Goal: Information Seeking & Learning: Learn about a topic

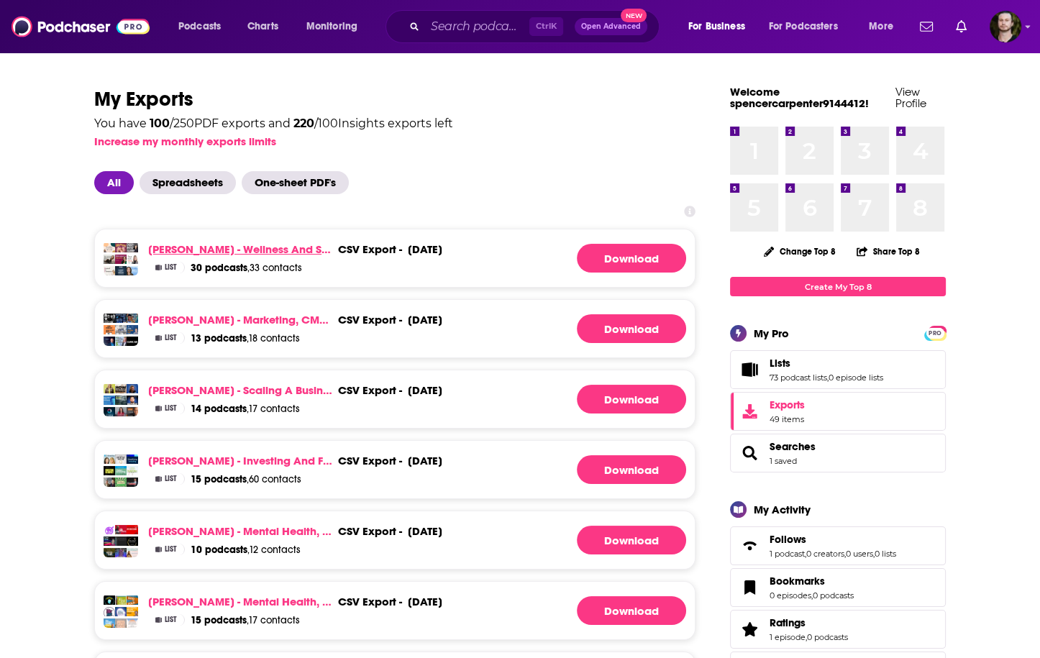
click at [293, 252] on link "[PERSON_NAME] - Wellness and Sleep (Batch 7) - Powerscore 20+" at bounding box center [240, 249] width 184 height 14
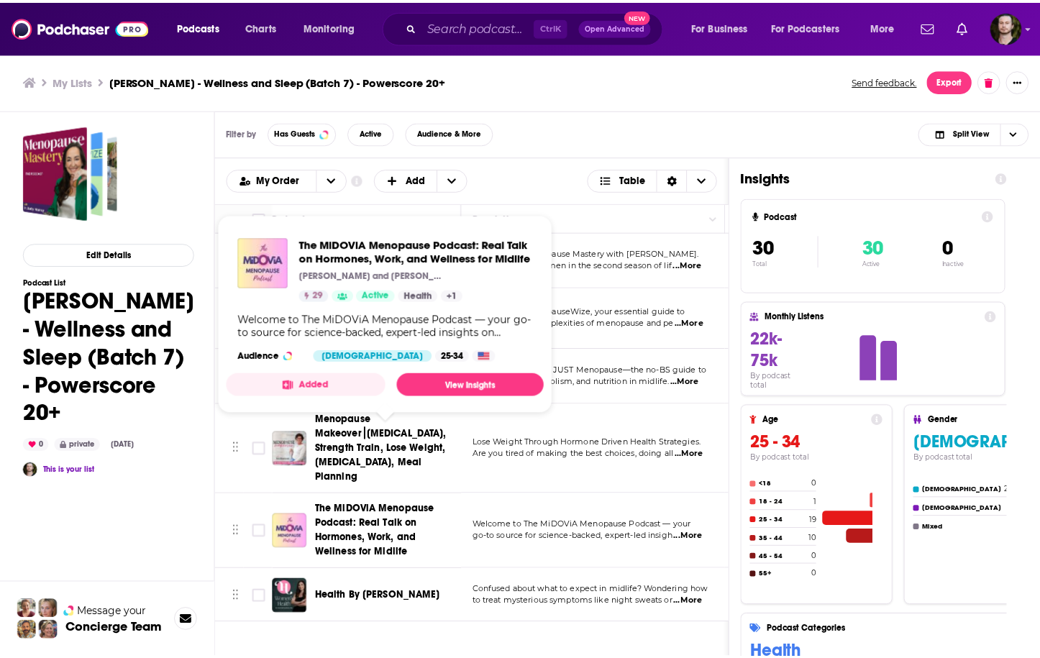
scroll to position [1309, 0]
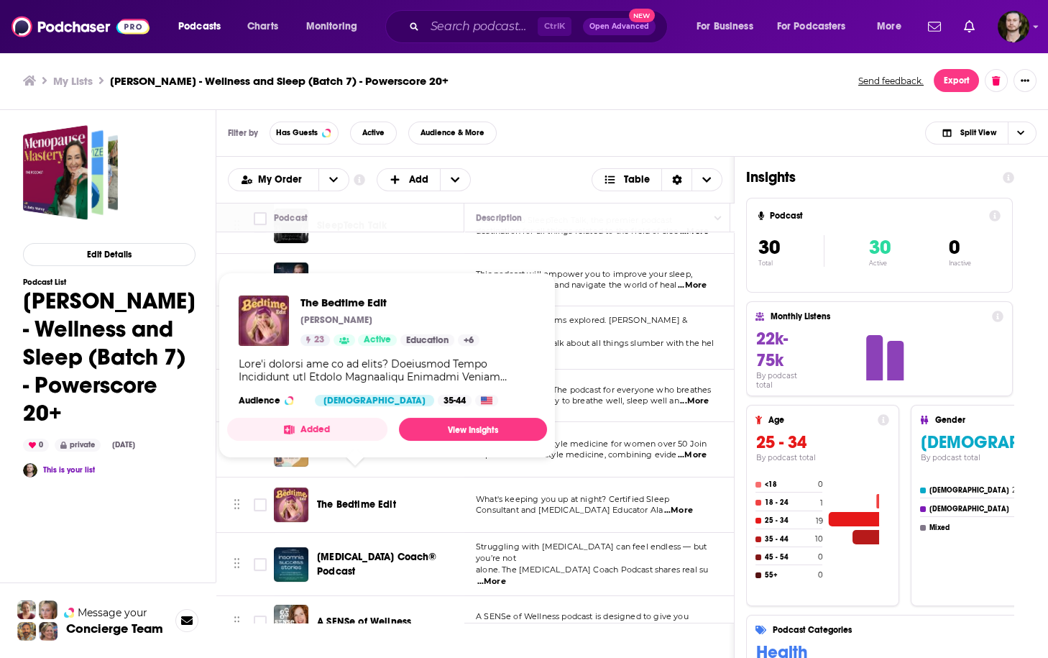
click at [382, 498] on span "The Bedtime Edit" at bounding box center [356, 504] width 79 height 12
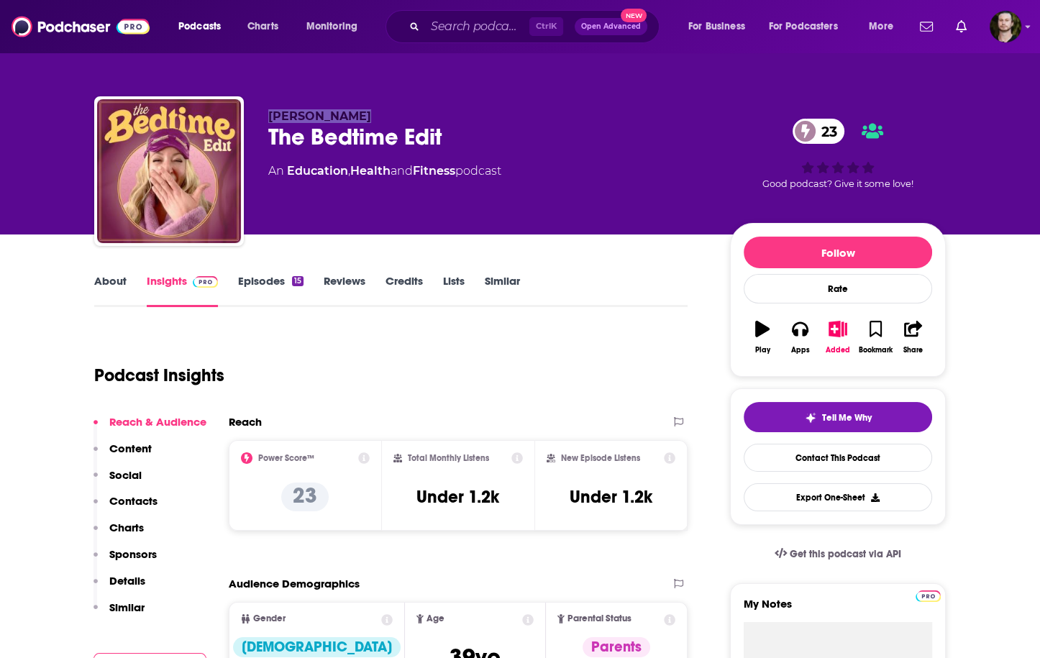
drag, startPoint x: 265, startPoint y: 119, endPoint x: 377, endPoint y: 119, distance: 112.1
click at [377, 119] on div "Alanna McGinn The Bedtime Edit 23 An Education , Health and Fitness podcast 23 …" at bounding box center [519, 173] width 851 height 155
copy span "Alanna McGinn"
